Goal: Information Seeking & Learning: Learn about a topic

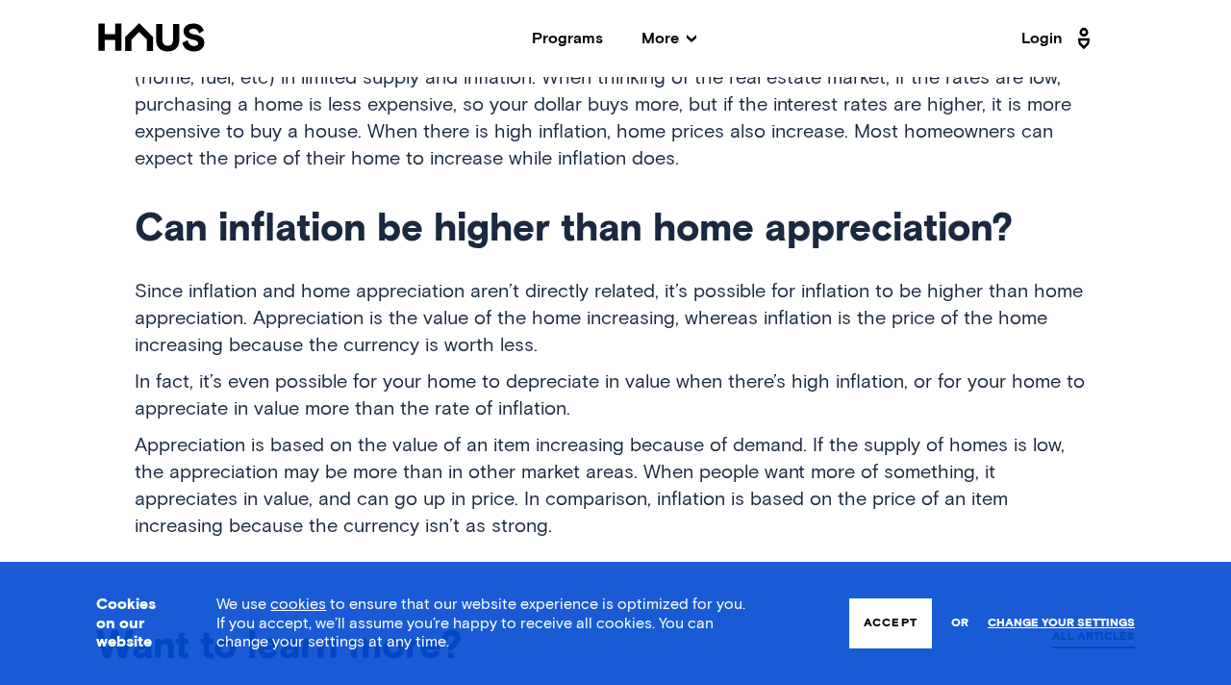
scroll to position [1684, 0]
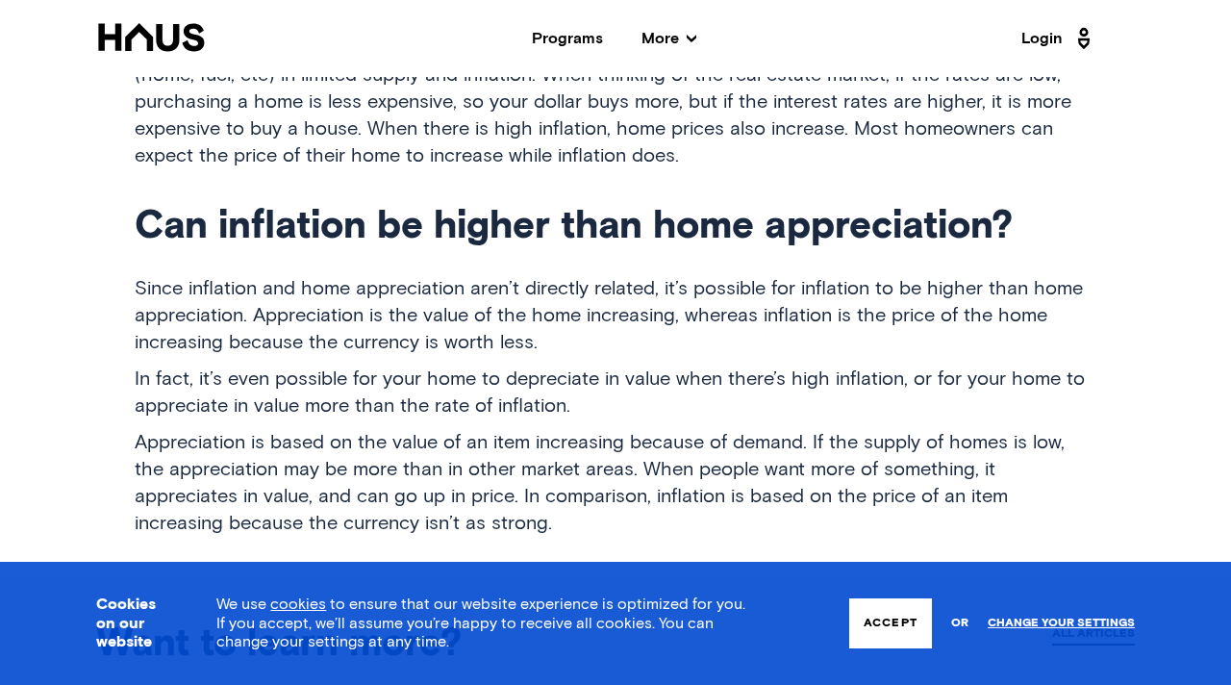
click at [860, 639] on button "Accept" at bounding box center [890, 623] width 83 height 50
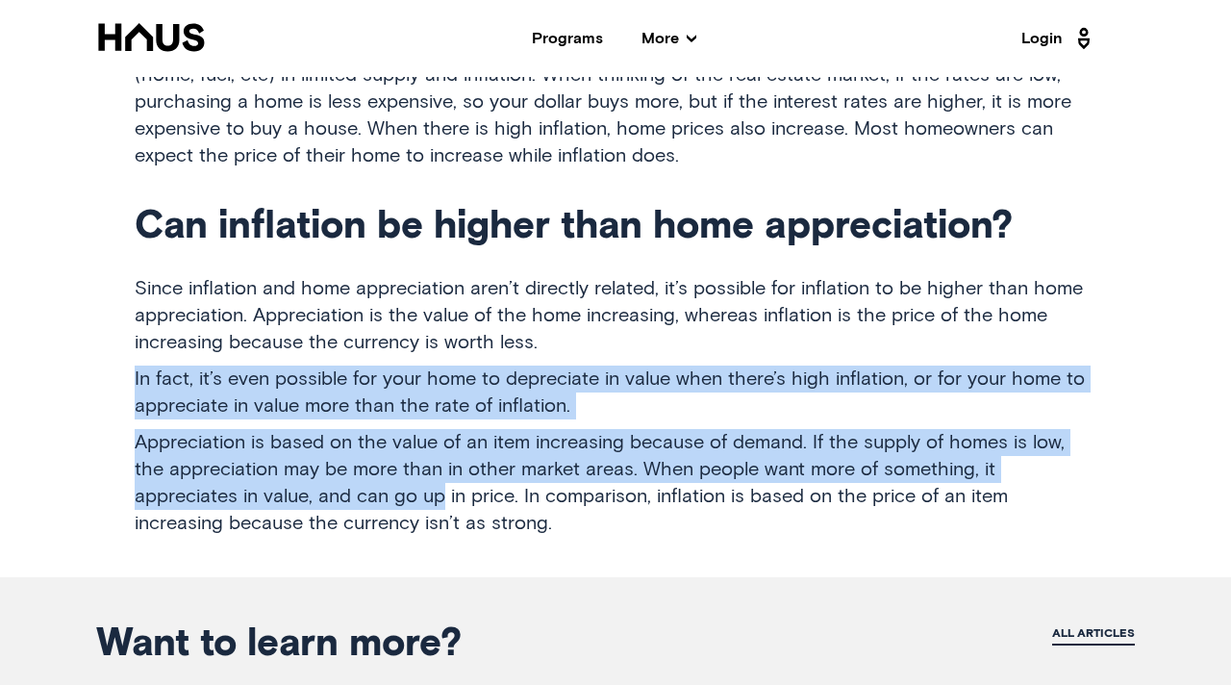
drag, startPoint x: 136, startPoint y: 377, endPoint x: 315, endPoint y: 487, distance: 210.6
click at [315, 486] on p "Appreciation is based on the value of an item increasing because of demand. If …" at bounding box center [615, 483] width 961 height 108
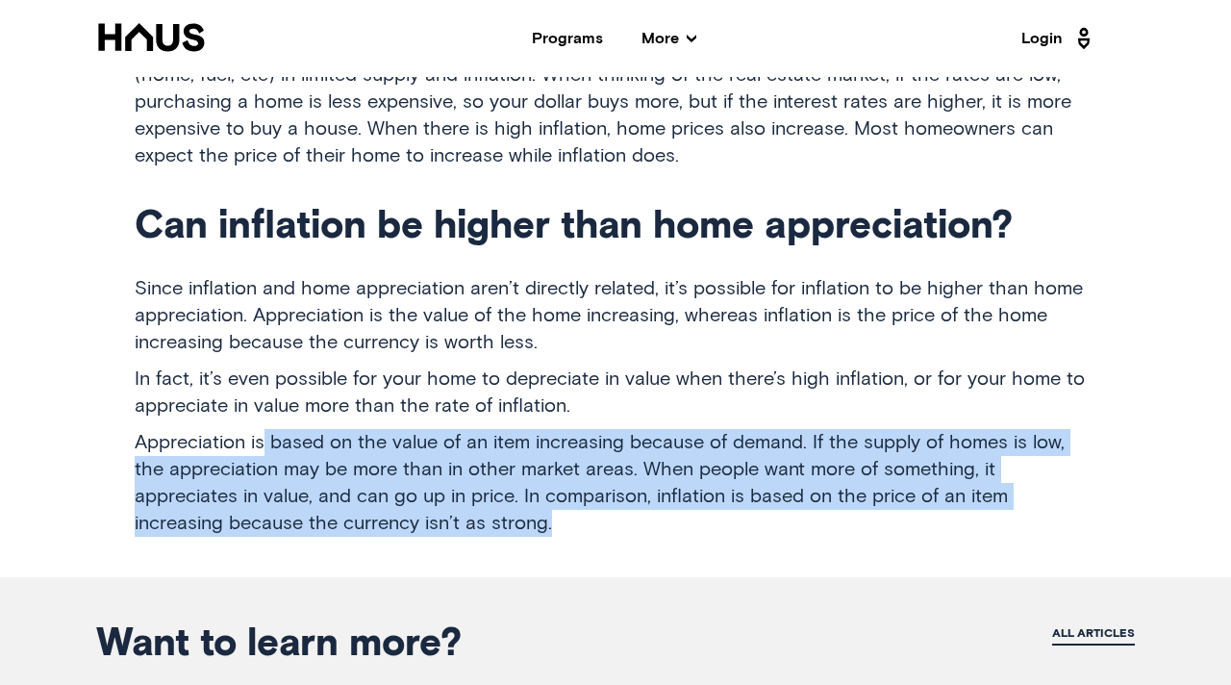
drag, startPoint x: 356, startPoint y: 520, endPoint x: 263, endPoint y: 445, distance: 118.9
click at [262, 445] on p "Appreciation is based on the value of an item increasing because of demand. If …" at bounding box center [615, 483] width 961 height 108
click at [266, 445] on p "Appreciation is based on the value of an item increasing because of demand. If …" at bounding box center [615, 483] width 961 height 108
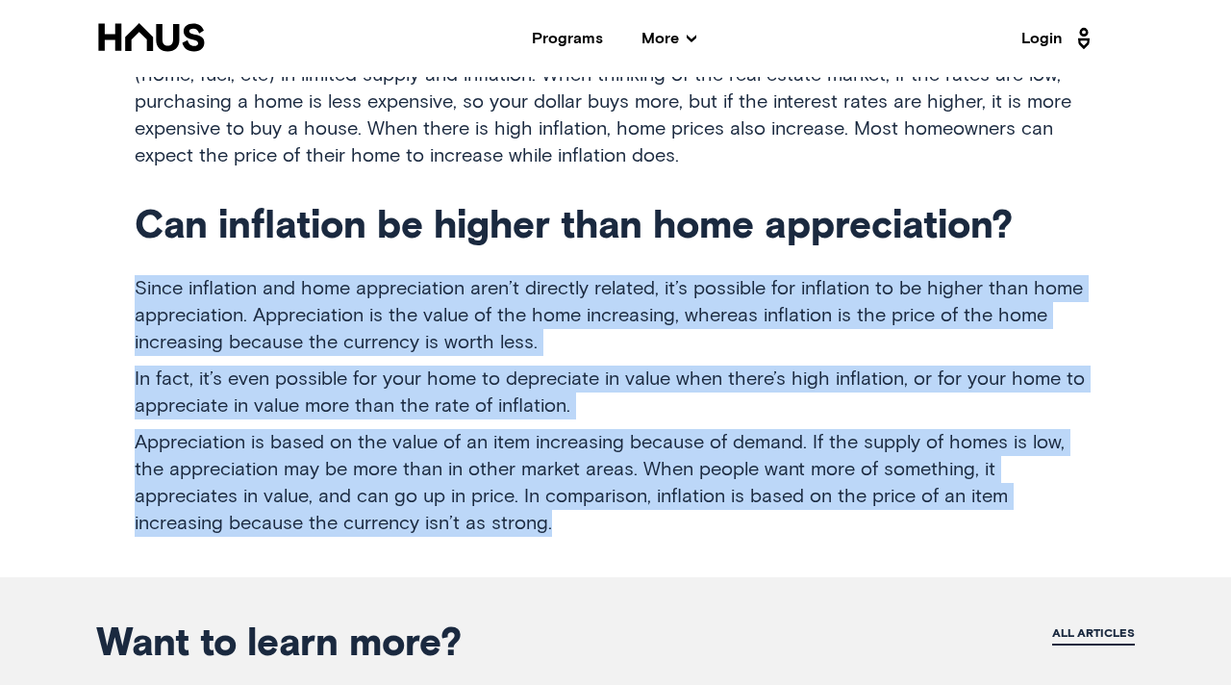
drag, startPoint x: 134, startPoint y: 267, endPoint x: 399, endPoint y: 520, distance: 366.5
click at [399, 520] on p "Appreciation is based on the value of an item increasing because of demand. If …" at bounding box center [615, 483] width 961 height 108
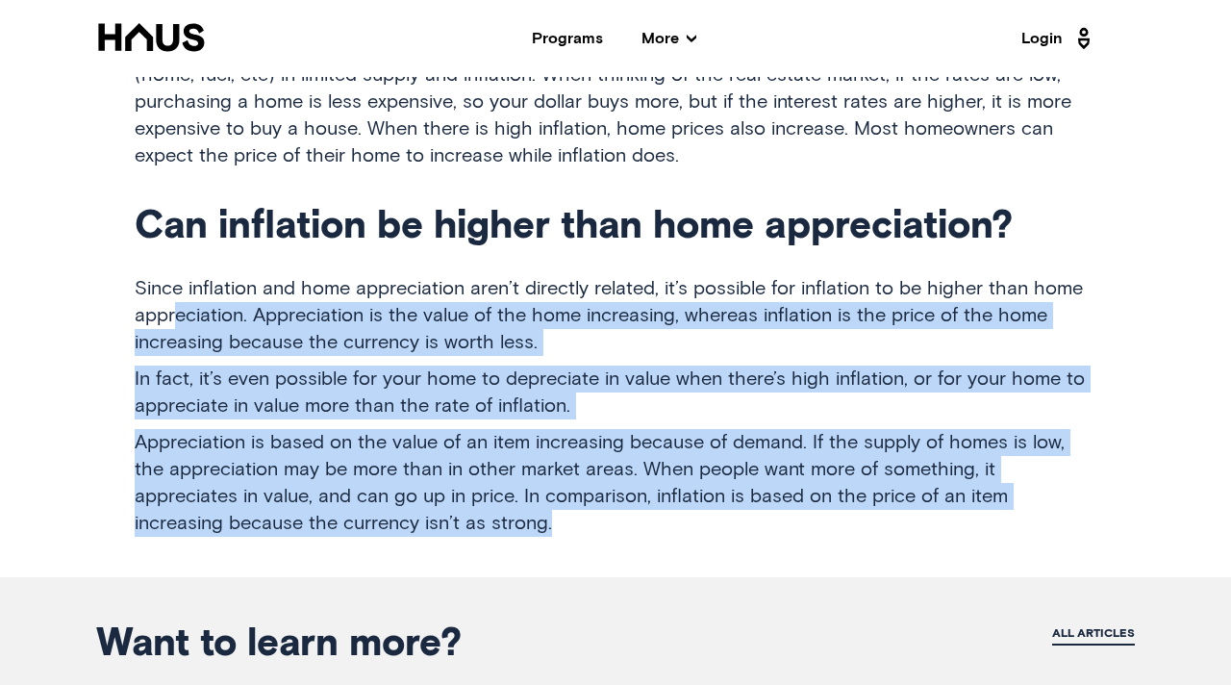
drag, startPoint x: 399, startPoint y: 520, endPoint x: 179, endPoint y: 313, distance: 302.0
click at [178, 313] on p "Since inflation and home appreciation aren’t directly related, it’s possible fo…" at bounding box center [615, 315] width 961 height 81
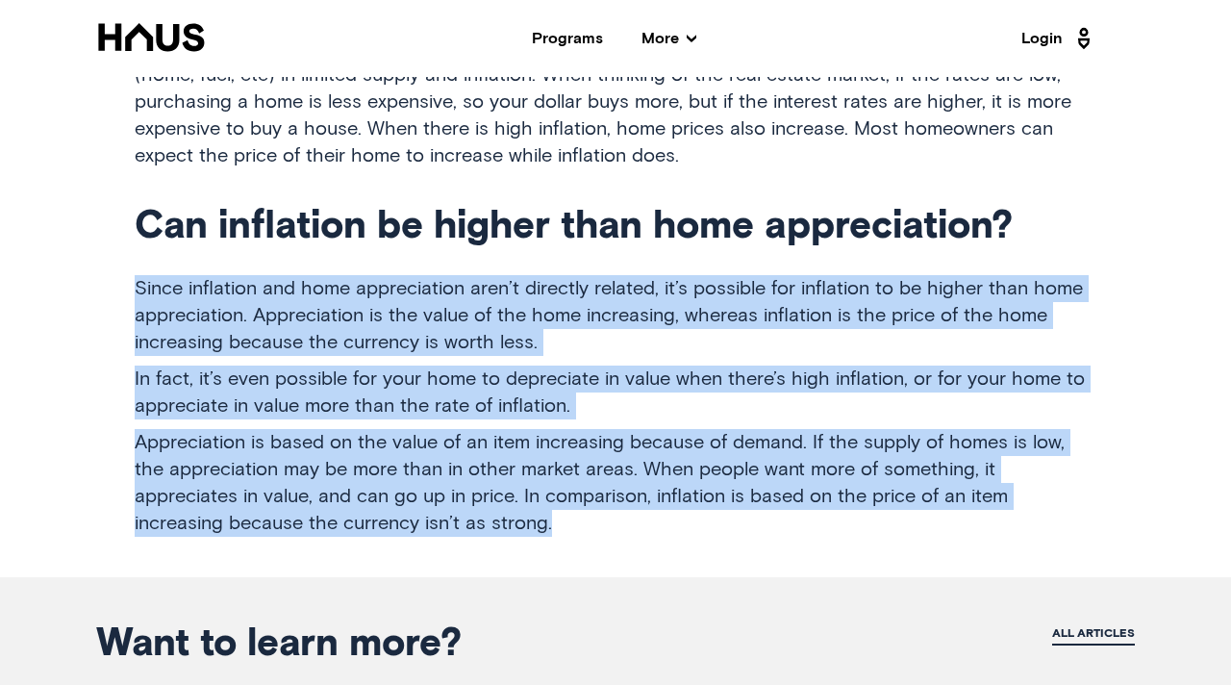
drag, startPoint x: 137, startPoint y: 284, endPoint x: 375, endPoint y: 546, distance: 354.0
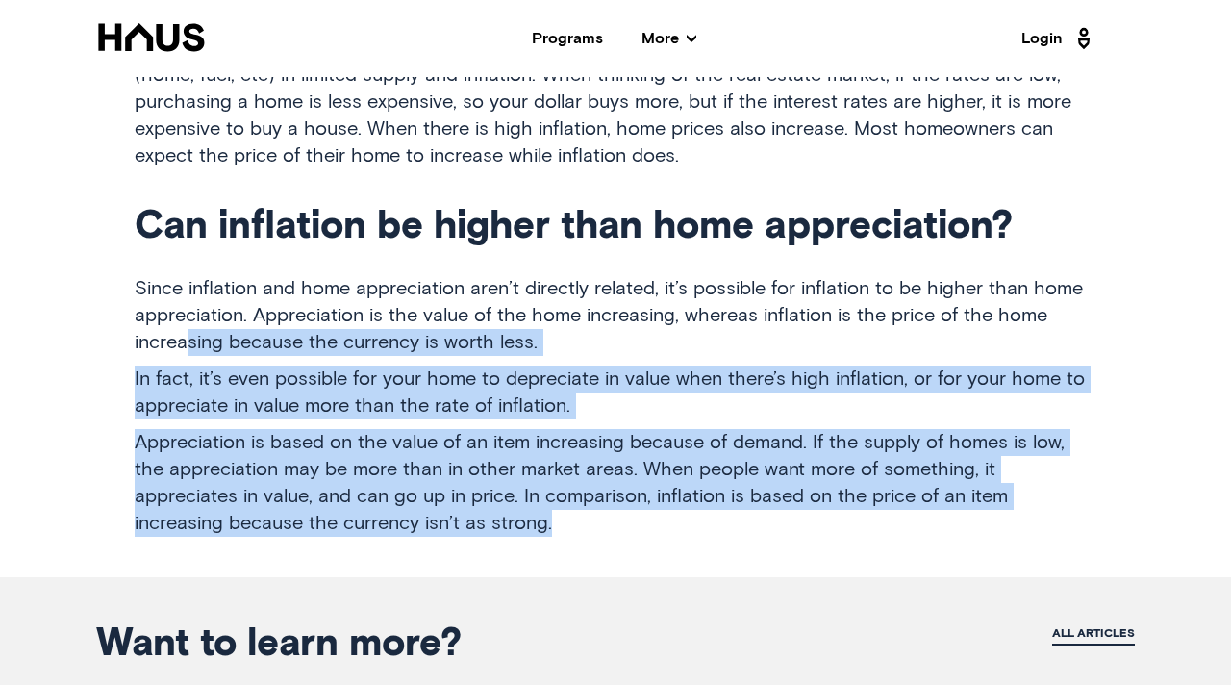
drag, startPoint x: 379, startPoint y: 529, endPoint x: 183, endPoint y: 334, distance: 276.7
click at [183, 334] on p "Since inflation and home appreciation aren’t directly related, it’s possible fo…" at bounding box center [615, 315] width 961 height 81
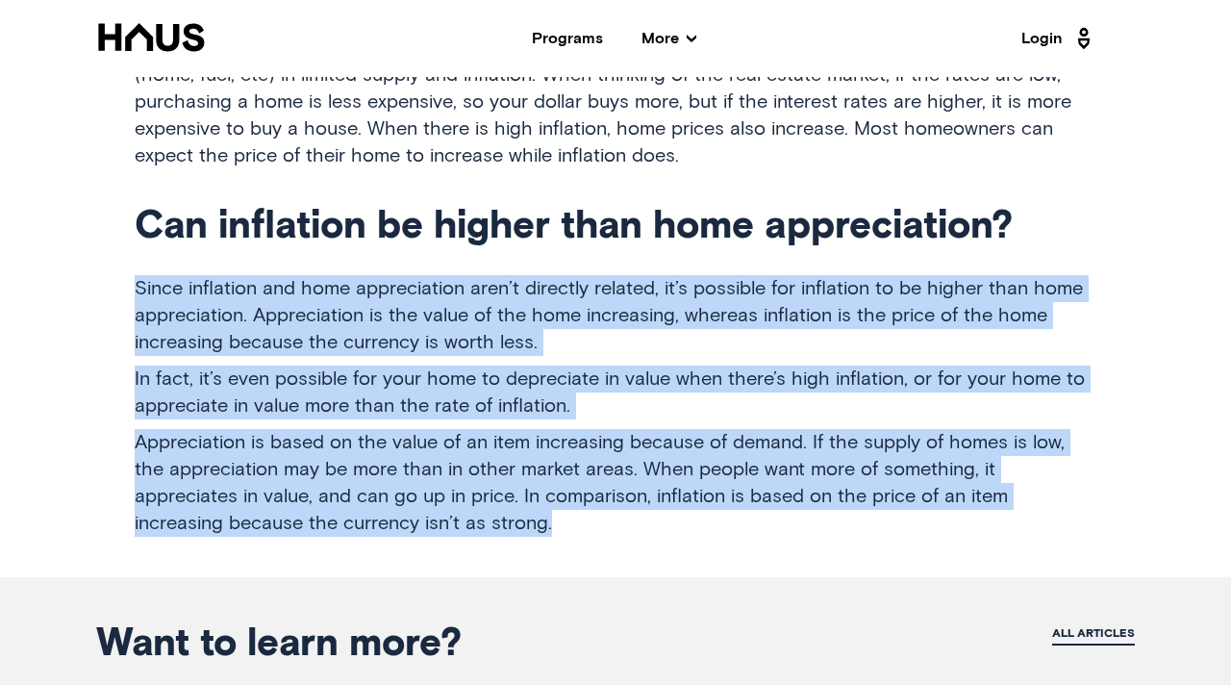
drag, startPoint x: 126, startPoint y: 283, endPoint x: 372, endPoint y: 536, distance: 353.6
